Goal: Task Accomplishment & Management: Manage account settings

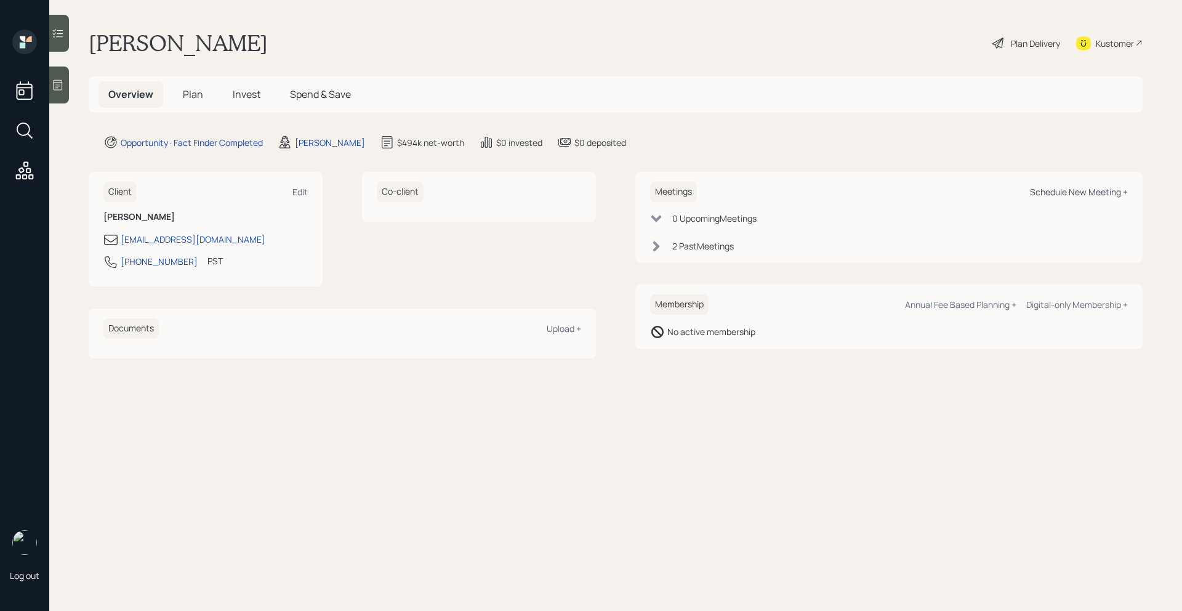
click at [1100, 190] on div "Schedule New Meeting +" at bounding box center [1079, 192] width 98 height 12
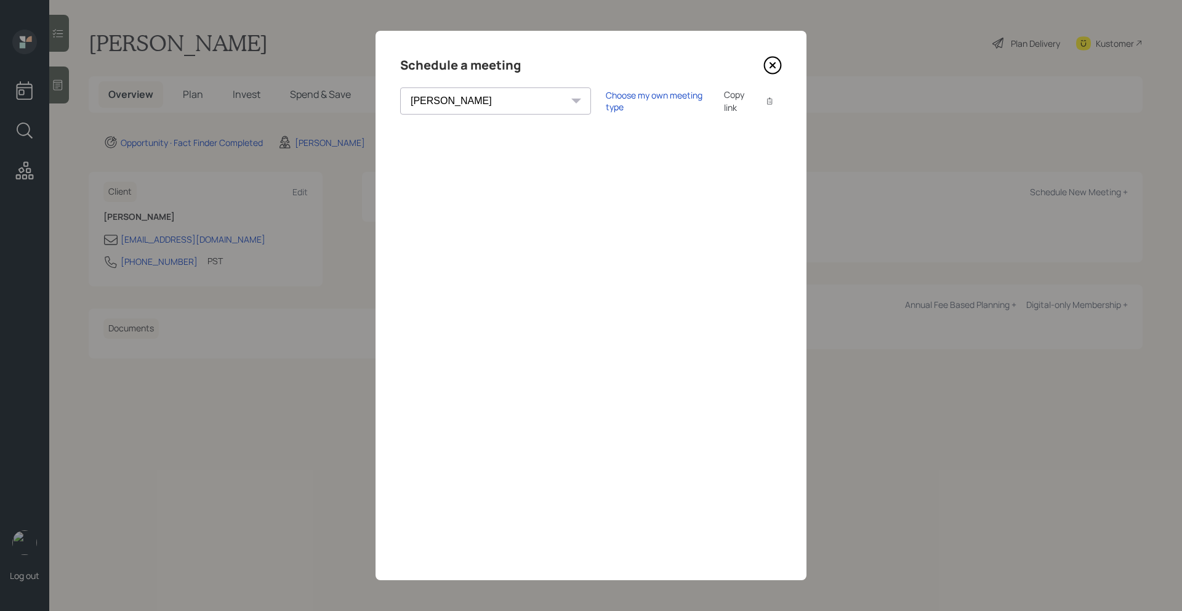
click at [450, 104] on select "[PERSON_NAME] [PERSON_NAME] [PERSON_NAME] [PERSON_NAME] [PERSON_NAME] [PERSON_N…" at bounding box center [495, 100] width 191 height 27
select select "round-[PERSON_NAME]"
click at [400, 87] on select "[PERSON_NAME] [PERSON_NAME] [PERSON_NAME] [PERSON_NAME] [PERSON_NAME] [PERSON_N…" at bounding box center [495, 100] width 191 height 27
click at [606, 103] on div "Choose my own meeting type" at bounding box center [657, 100] width 103 height 23
click at [627, 103] on div "Use meeting type for lifecycle stage" at bounding box center [698, 101] width 142 height 12
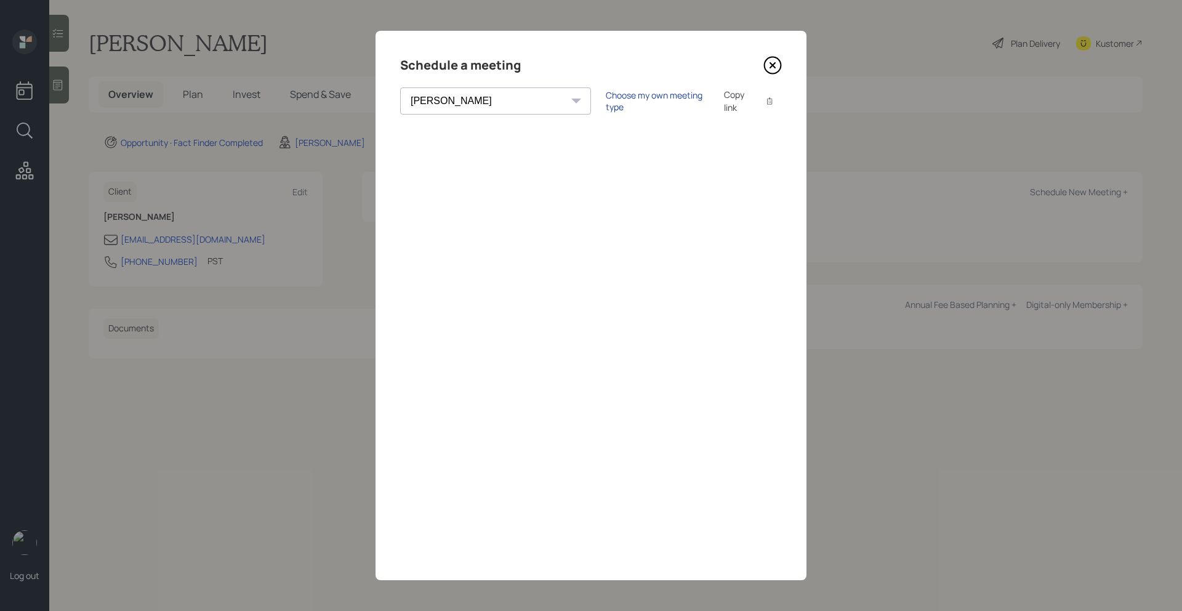
click at [606, 105] on div "Choose my own meeting type" at bounding box center [657, 100] width 103 height 23
click at [627, 99] on div "Use meeting type for lifecycle stage" at bounding box center [698, 101] width 142 height 12
click at [606, 100] on div "Choose my own meeting type" at bounding box center [657, 100] width 103 height 23
click at [776, 65] on icon at bounding box center [772, 65] width 18 height 18
